Goal: Find specific page/section: Find specific page/section

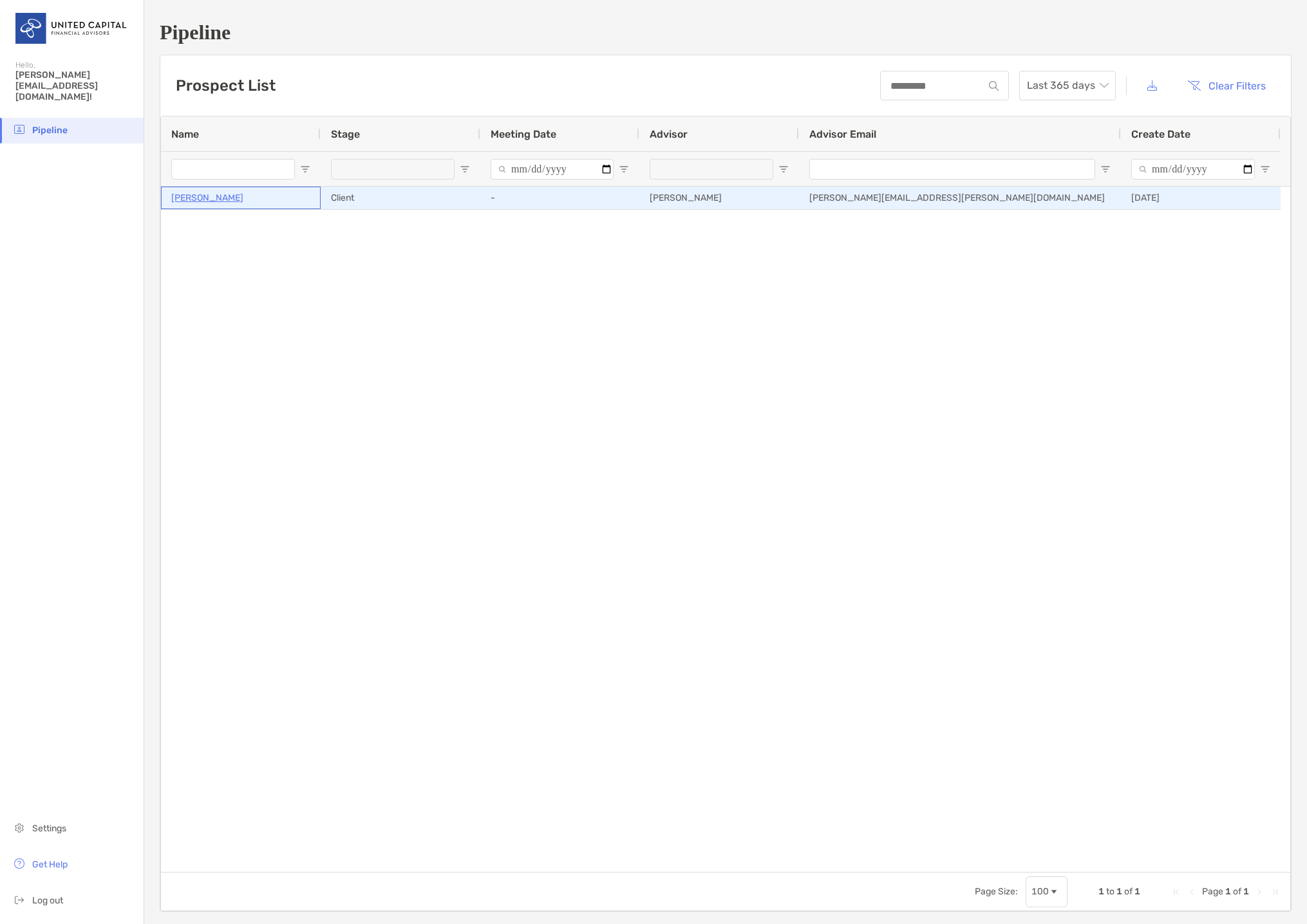
click at [232, 198] on p "[PERSON_NAME]" at bounding box center [207, 198] width 72 height 16
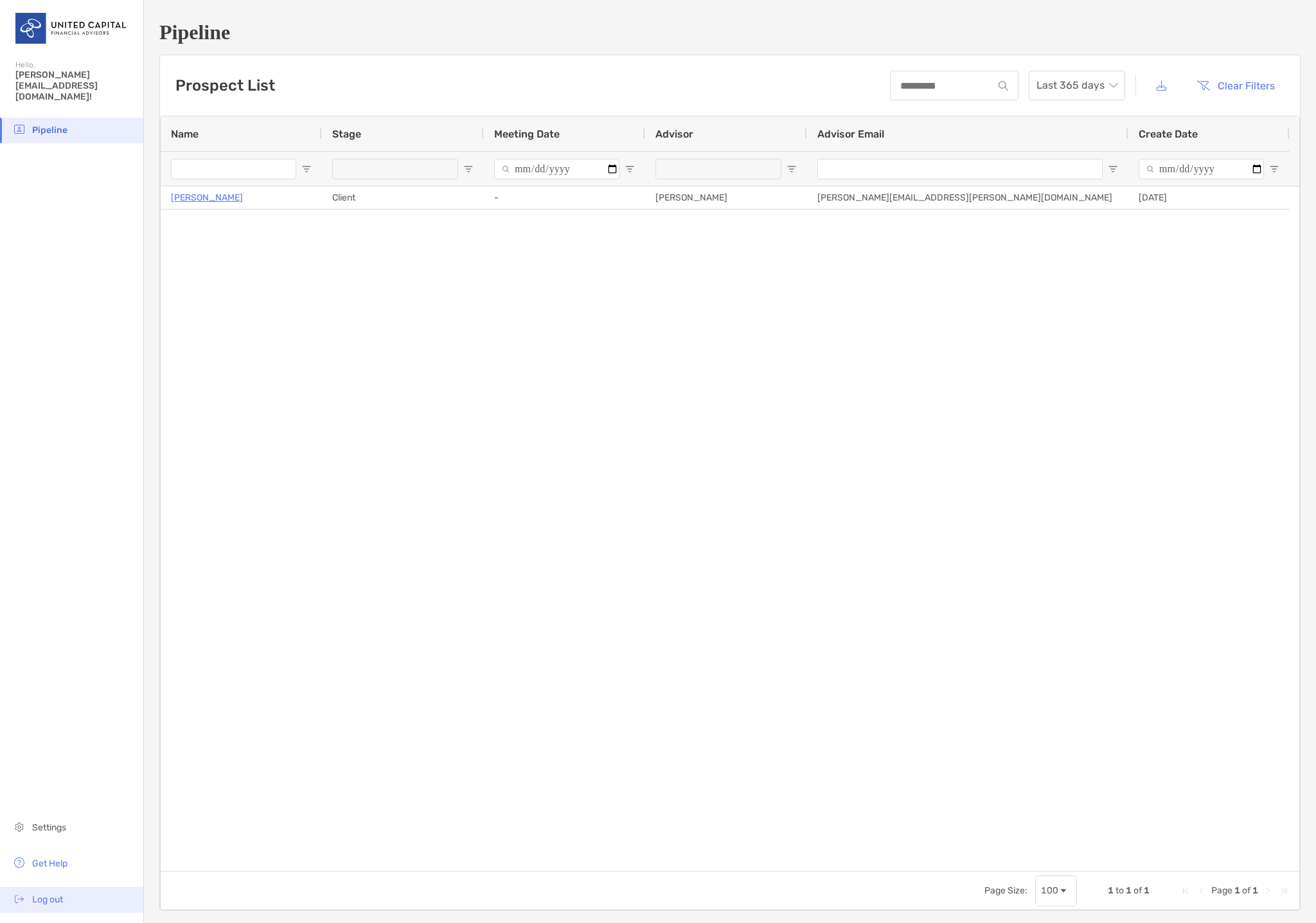
click at [55, 894] on span "Log out" at bounding box center [47, 900] width 31 height 11
